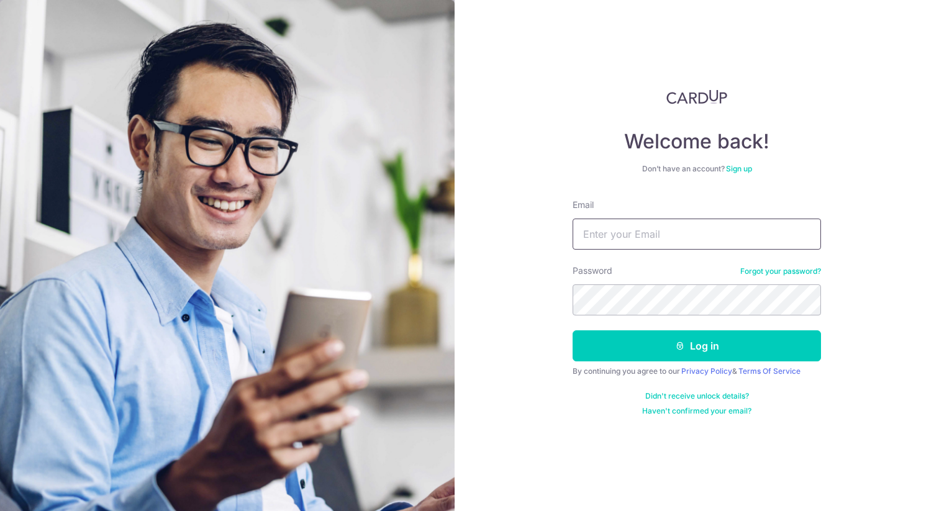
click at [615, 235] on input "Email" at bounding box center [696, 234] width 248 height 31
type input "[EMAIL_ADDRESS][DOMAIN_NAME]"
click at [572, 330] on button "Log in" at bounding box center [696, 345] width 248 height 31
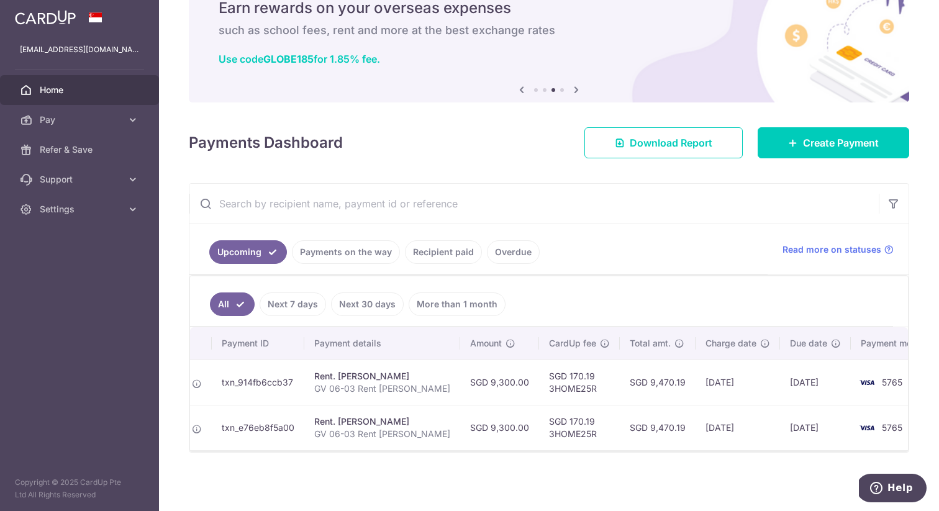
scroll to position [0, 89]
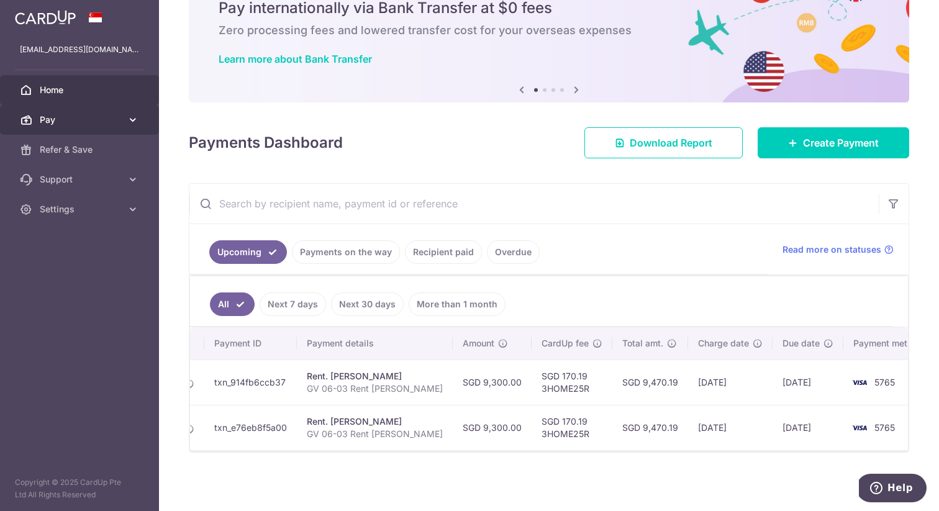
click at [102, 117] on span "Pay" at bounding box center [81, 120] width 82 height 12
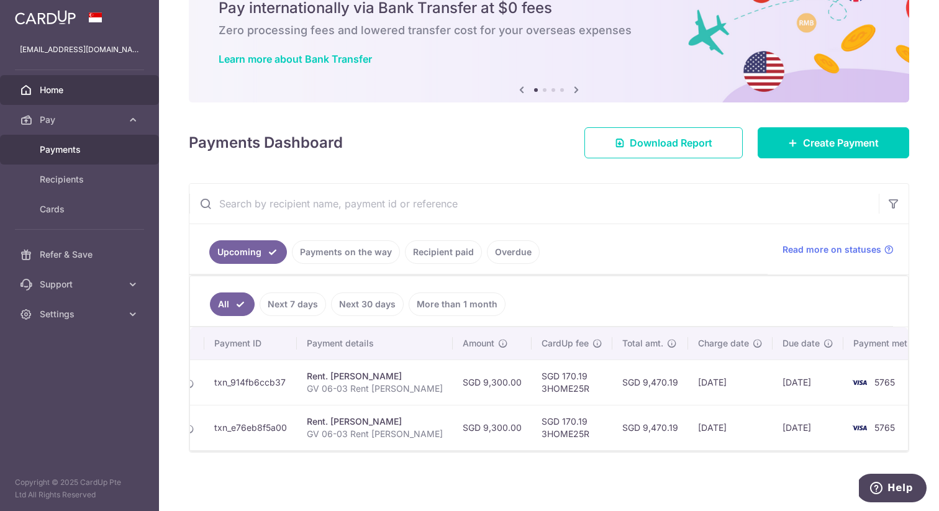
click at [76, 145] on span "Payments" at bounding box center [81, 149] width 82 height 12
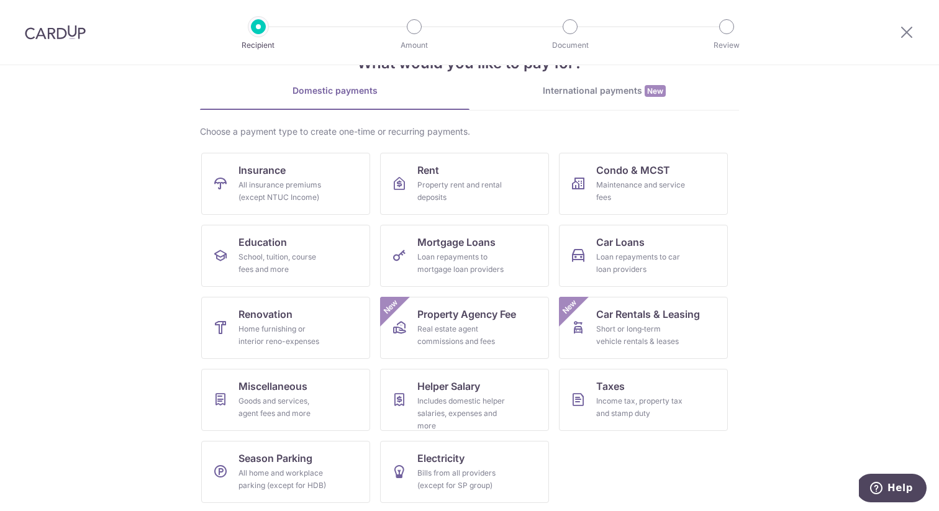
scroll to position [45, 0]
